Goal: Information Seeking & Learning: Understand process/instructions

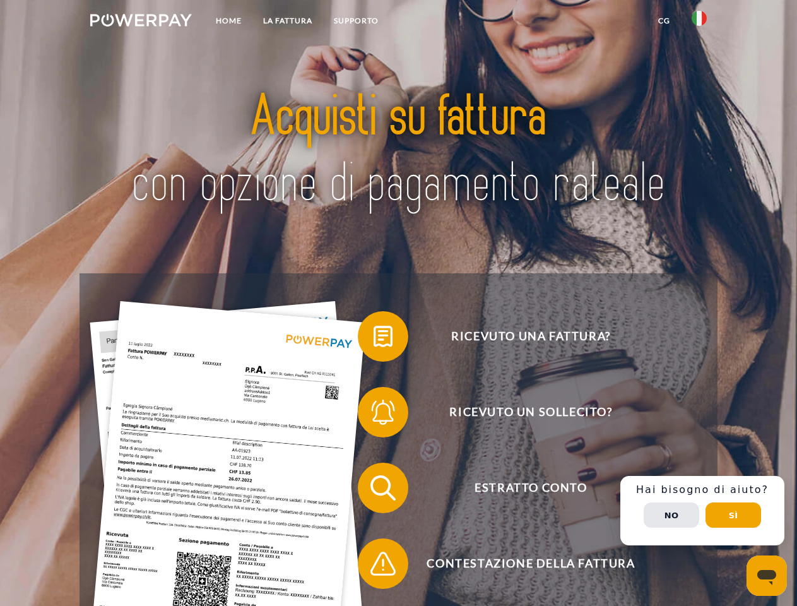
click at [141, 22] on img at bounding box center [141, 20] width 102 height 13
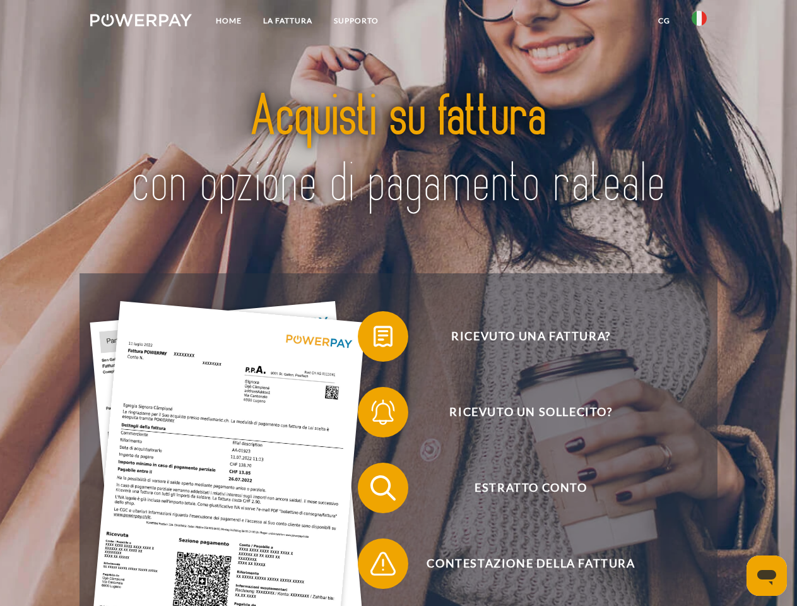
click at [699, 22] on img at bounding box center [699, 18] width 15 height 15
click at [664, 21] on link "CG" at bounding box center [663, 20] width 33 height 23
click at [374, 339] on span at bounding box center [364, 336] width 63 height 63
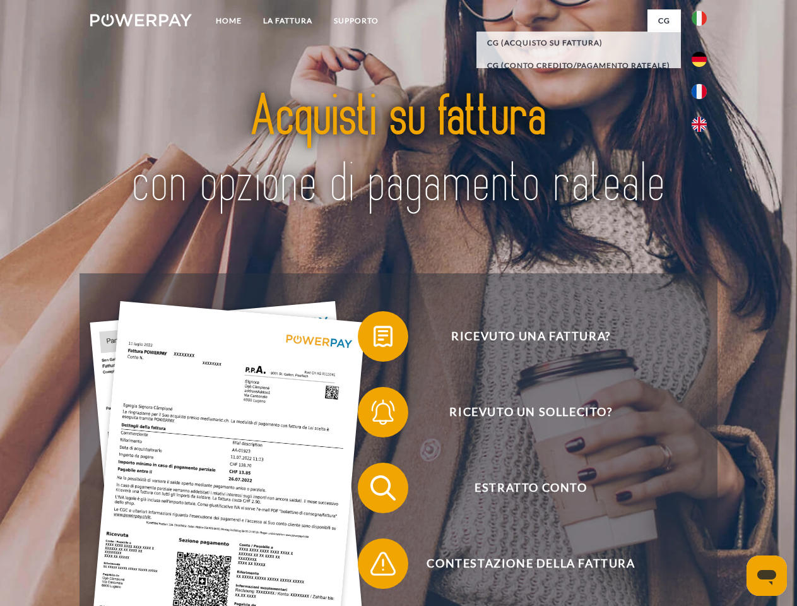
click at [374, 415] on span at bounding box center [364, 412] width 63 height 63
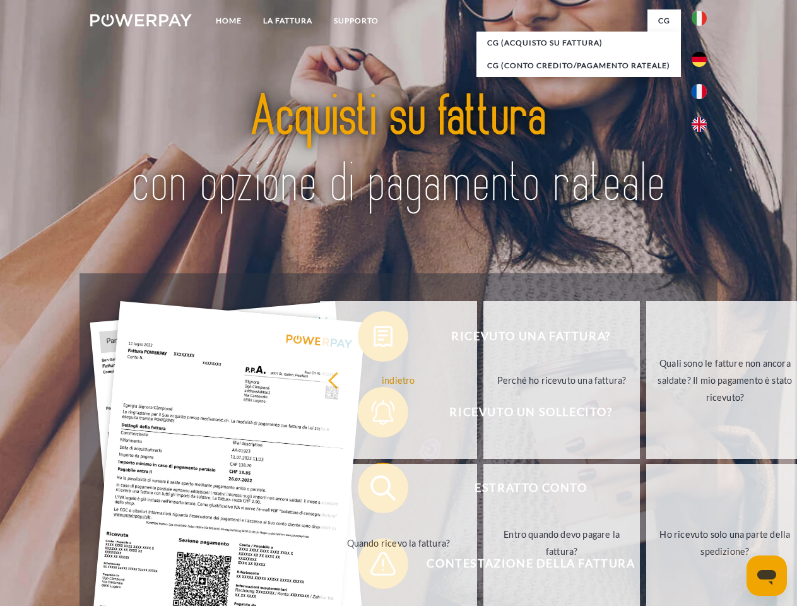
click at [483, 490] on link "Entro quando devo pagare la fattura?" at bounding box center [561, 543] width 157 height 158
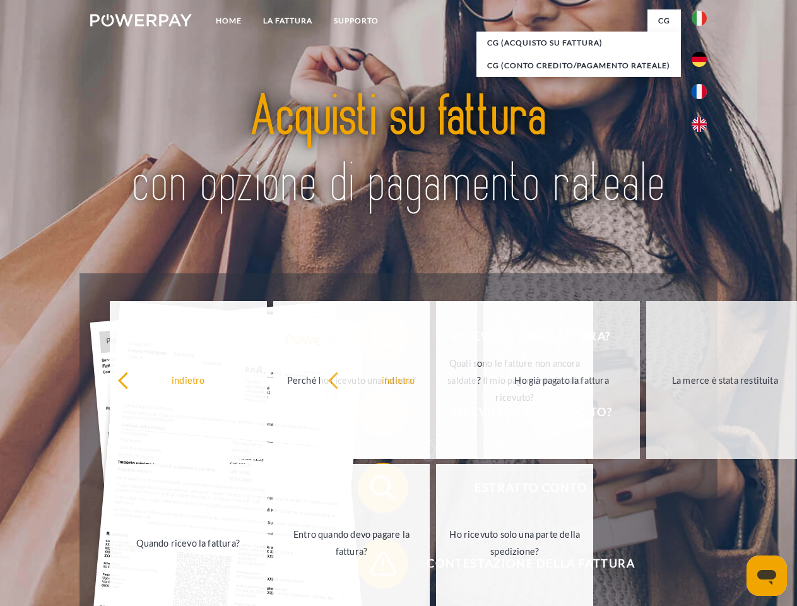
click at [374, 566] on span at bounding box center [364, 563] width 63 height 63
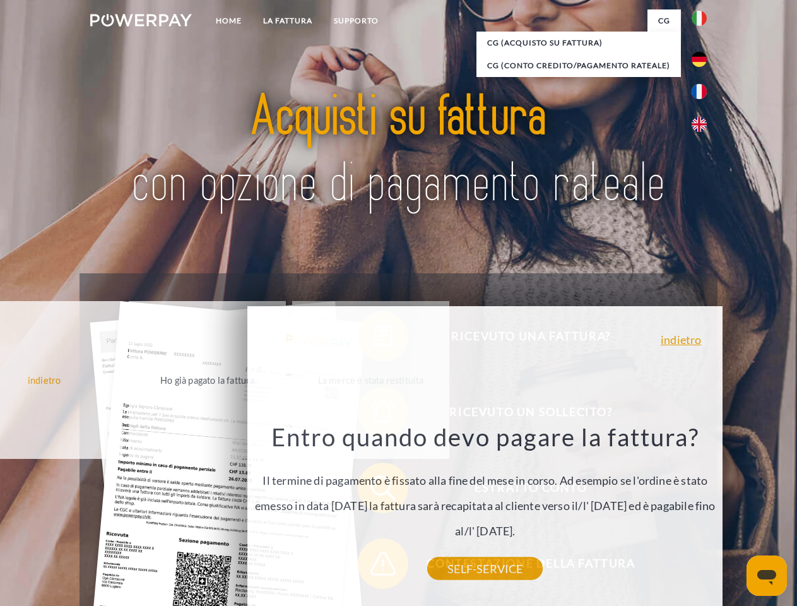
click at [702, 511] on div "Ricevuto una fattura? Ricevuto un sollecito? Estratto conto indietro" at bounding box center [398, 525] width 637 height 505
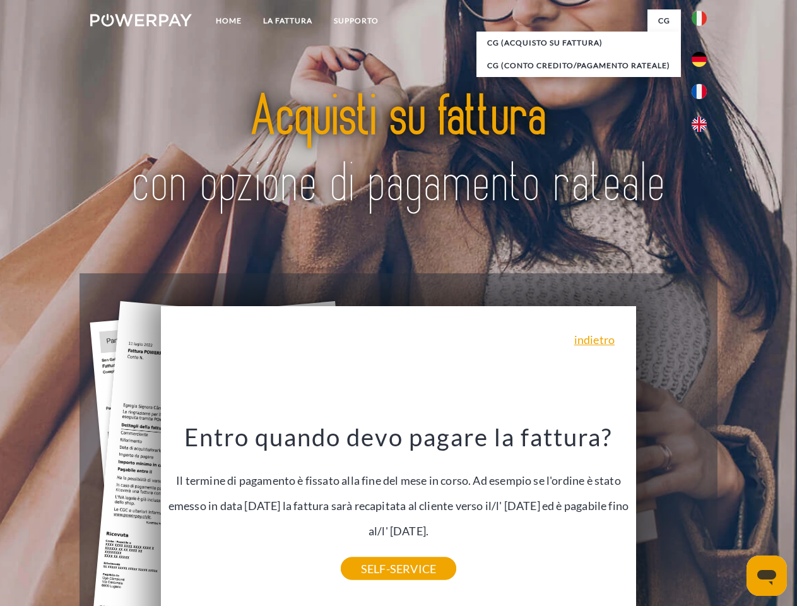
click at [671, 513] on span "Estratto conto" at bounding box center [530, 488] width 309 height 50
click at [733, 515] on header "Home LA FATTURA [GEOGRAPHIC_DATA]" at bounding box center [398, 436] width 797 height 872
